Goal: Task Accomplishment & Management: Use online tool/utility

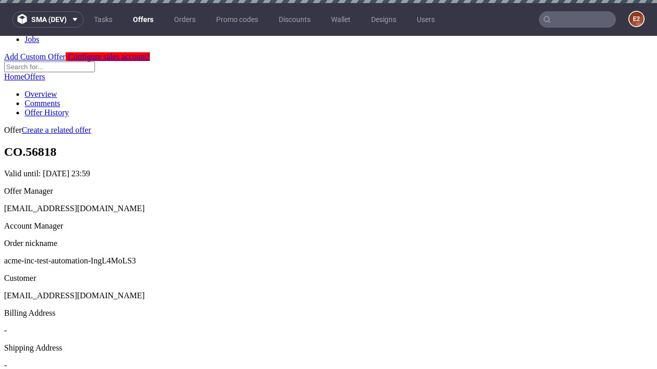
scroll to position [3, 0]
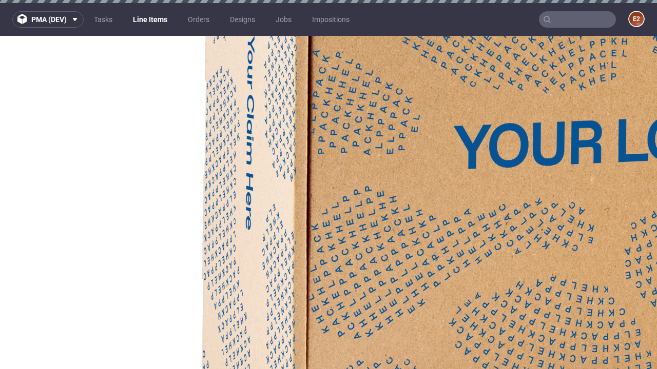
select select "accepted"
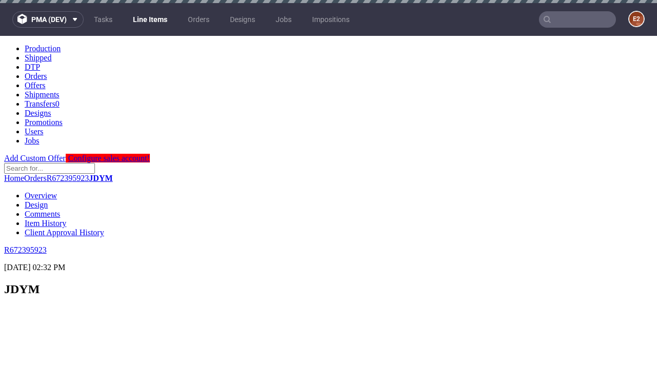
scroll to position [1306, 0]
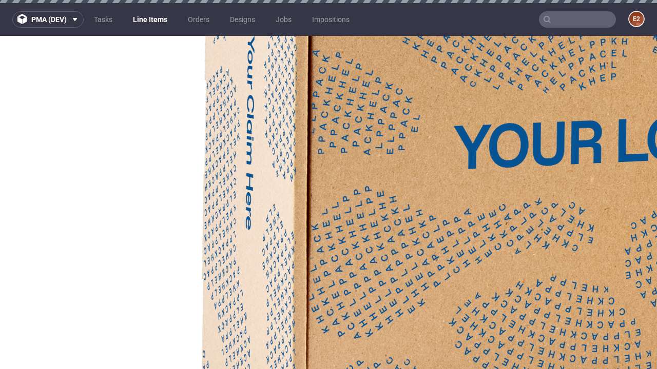
select select "received"
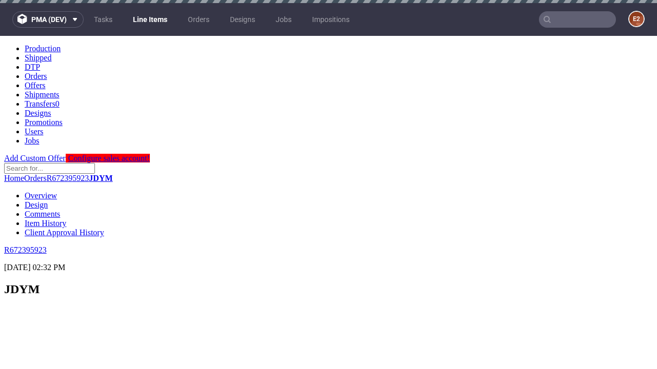
scroll to position [1789, 0]
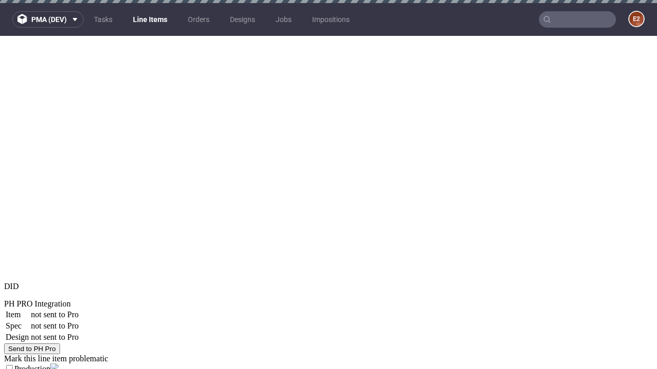
select select "accepted_dtp_issue_reprint"
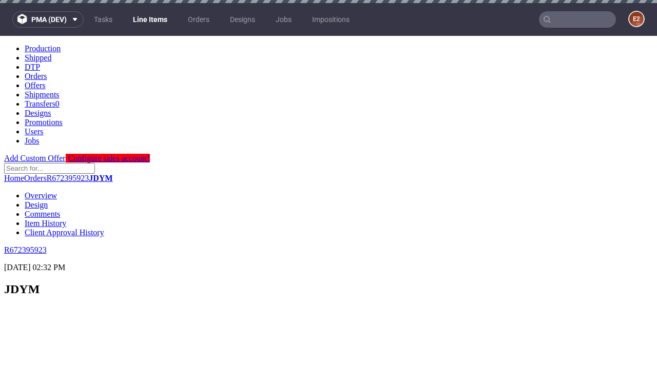
scroll to position [0, 0]
